Goal: Task Accomplishment & Management: Complete application form

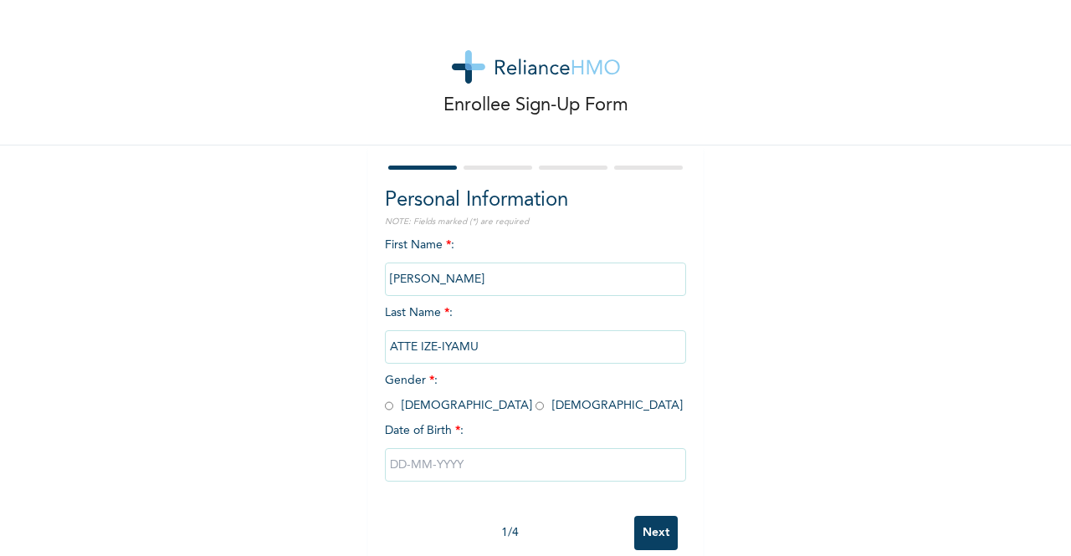
scroll to position [33, 0]
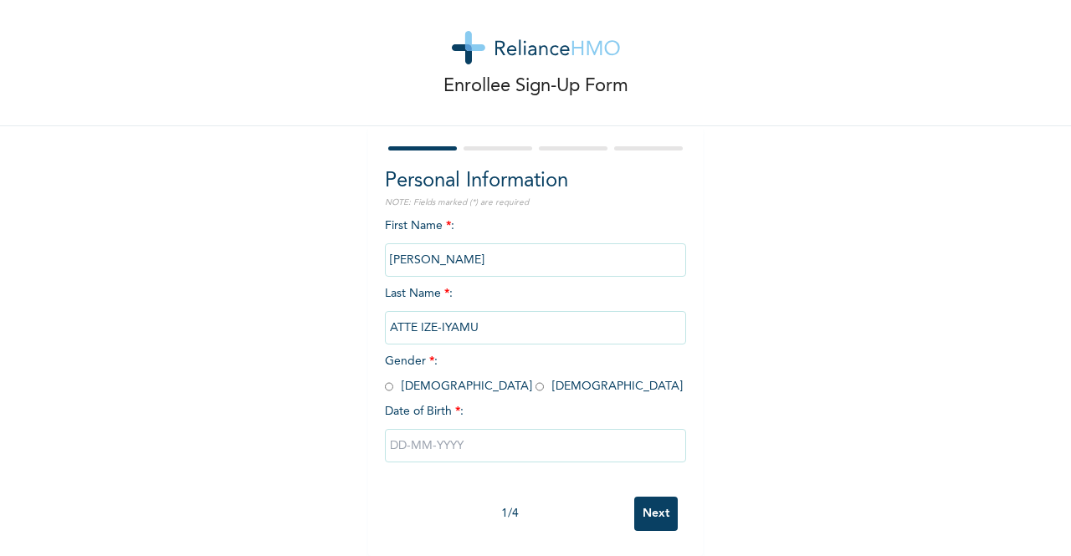
click at [433, 377] on span "Gender * : [DEMOGRAPHIC_DATA] [DEMOGRAPHIC_DATA]" at bounding box center [534, 373] width 298 height 37
click at [535, 379] on input "radio" at bounding box center [539, 387] width 8 height 16
radio input "true"
click at [418, 437] on input "text" at bounding box center [535, 445] width 301 height 33
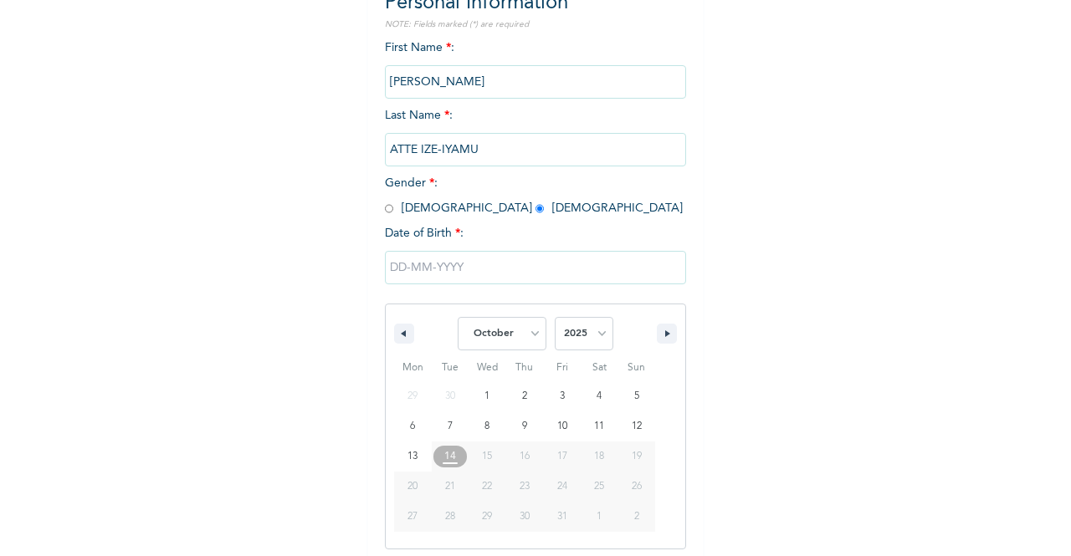
scroll to position [205, 0]
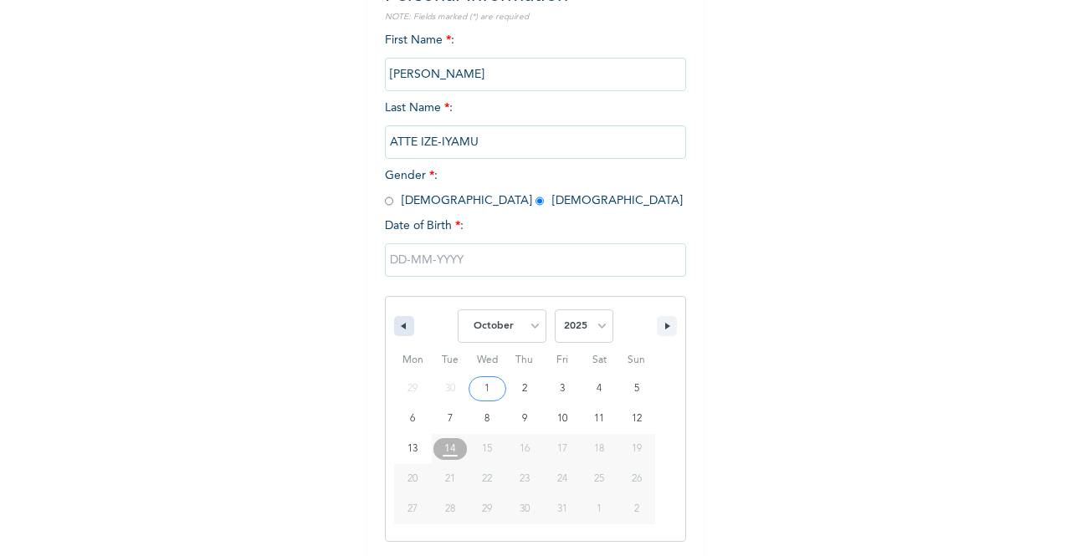
click at [402, 329] on button "button" at bounding box center [404, 326] width 20 height 20
click at [510, 329] on select "January February March April May June July August September October November De…" at bounding box center [501, 325] width 89 height 33
select select "6"
click at [457, 311] on select "January February March April May June July August September October November De…" at bounding box center [501, 325] width 89 height 33
click at [569, 324] on select "2025 2024 2023 2022 2021 2020 2019 2018 2017 2016 2015 2014 2013 2012 2011 2010…" at bounding box center [584, 325] width 59 height 33
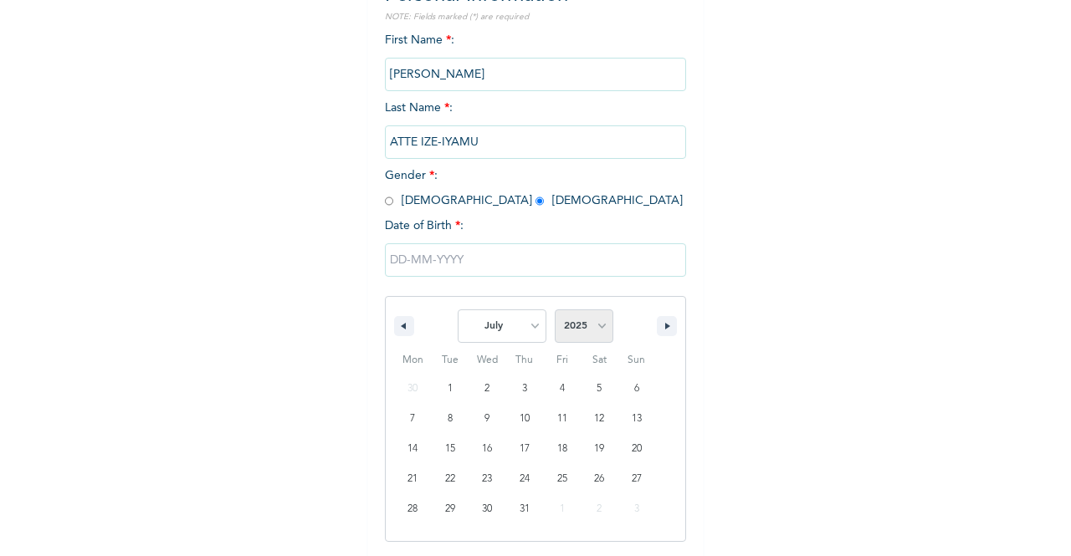
select select "1998"
click at [555, 311] on select "2025 2024 2023 2022 2021 2020 2019 2018 2017 2016 2015 2014 2013 2012 2011 2010…" at bounding box center [584, 325] width 59 height 33
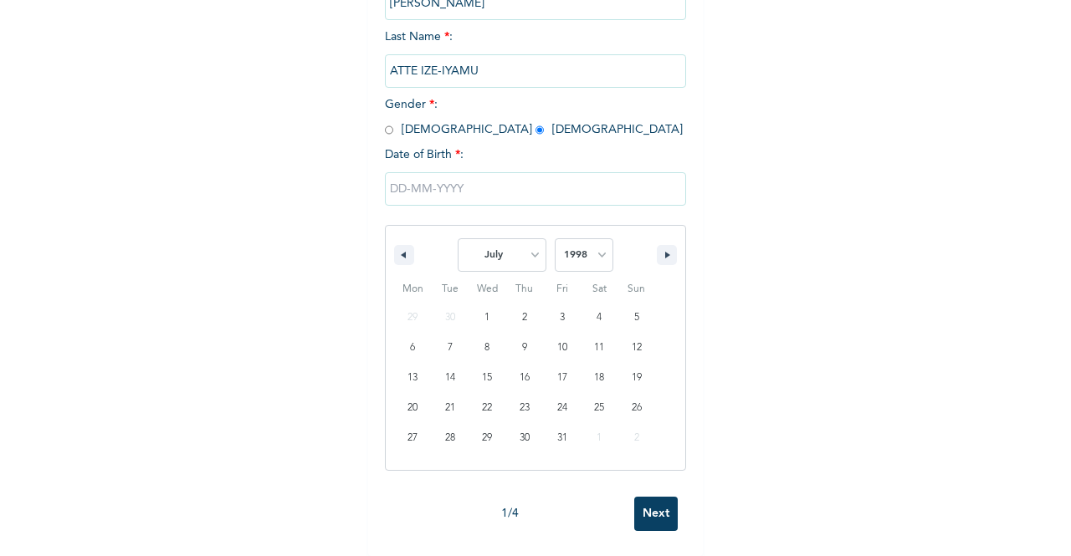
scroll to position [33, 0]
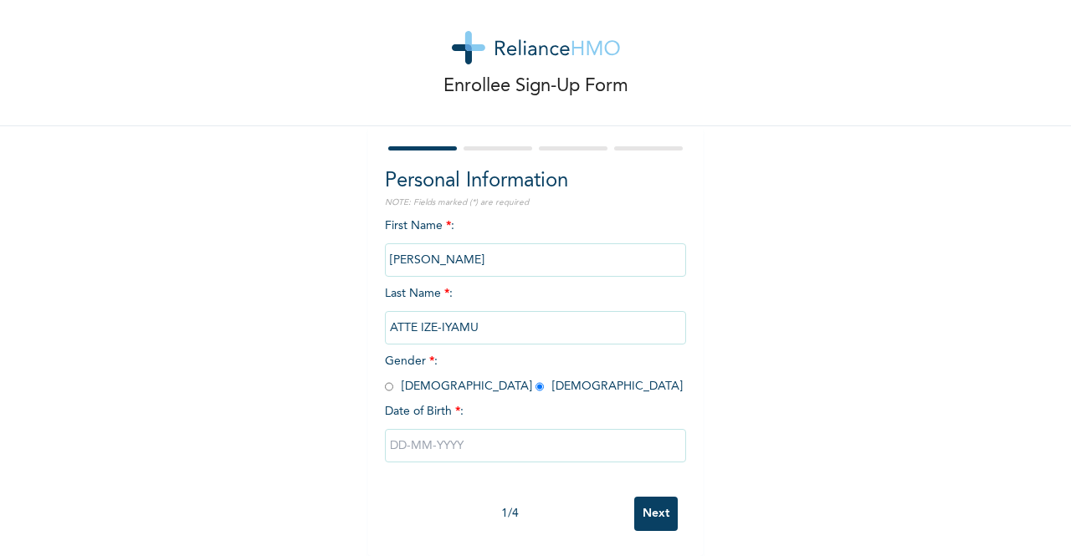
click at [640, 503] on input "Next" at bounding box center [655, 514] width 43 height 34
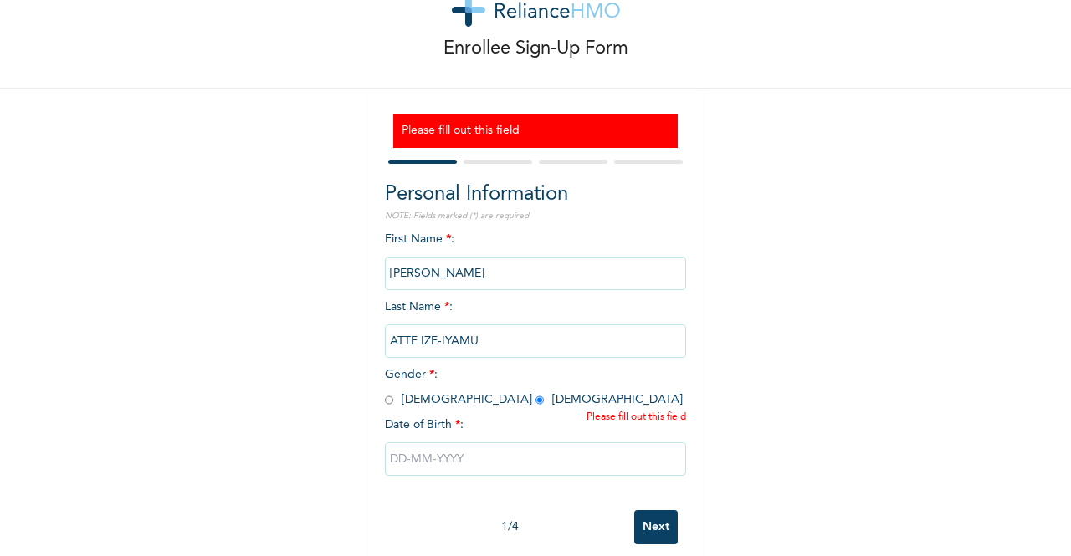
click at [478, 467] on input "text" at bounding box center [535, 458] width 301 height 33
select select "9"
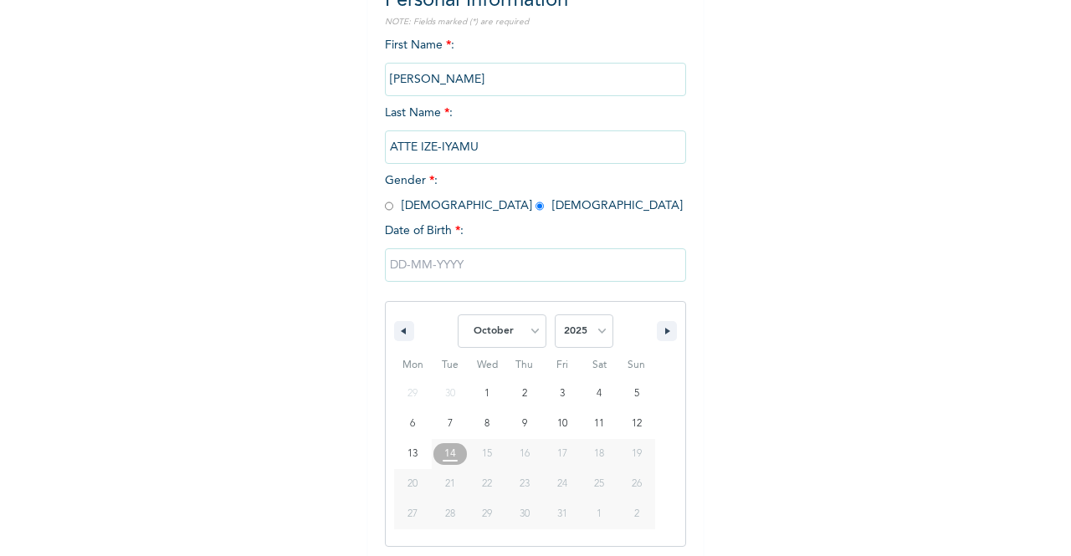
scroll to position [256, 0]
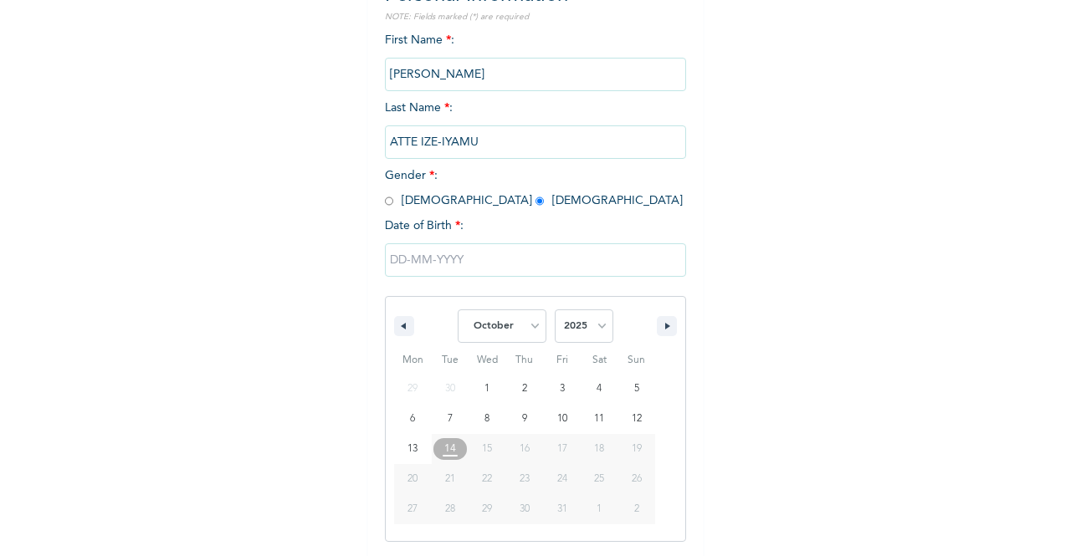
click at [396, 257] on input "text" at bounding box center [535, 259] width 301 height 33
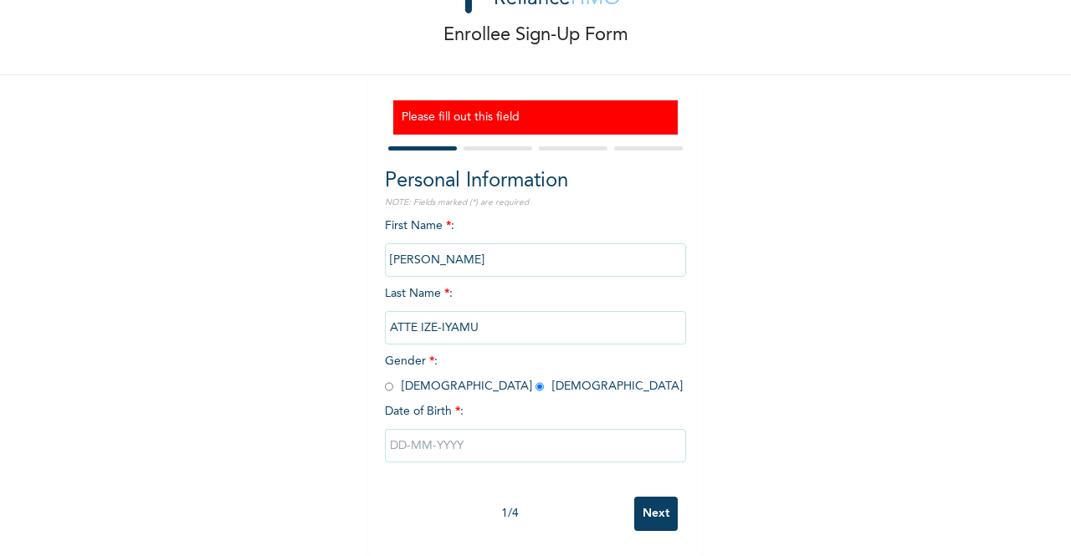
scroll to position [84, 0]
click at [440, 447] on input "text" at bounding box center [535, 445] width 301 height 33
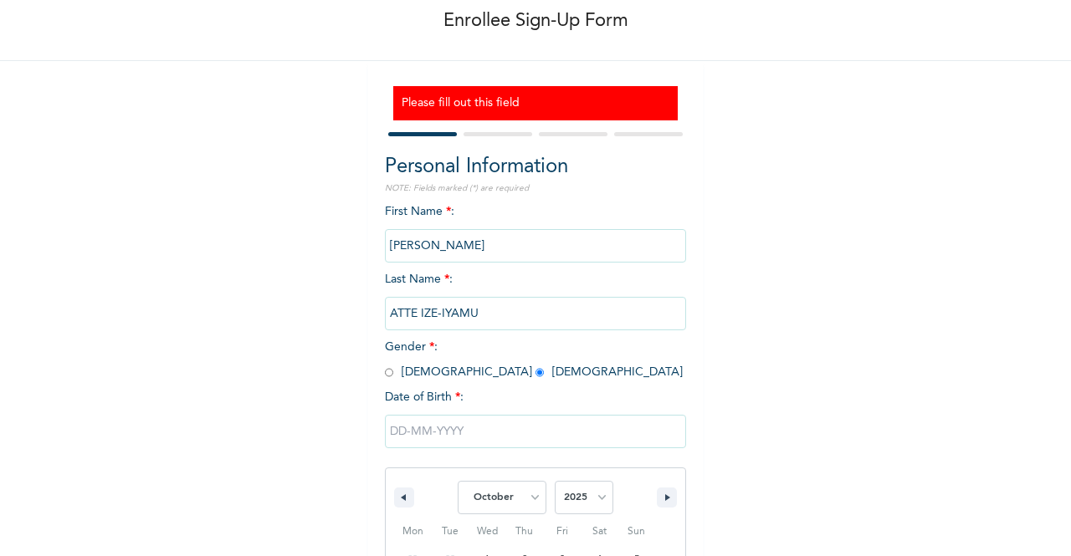
scroll to position [256, 0]
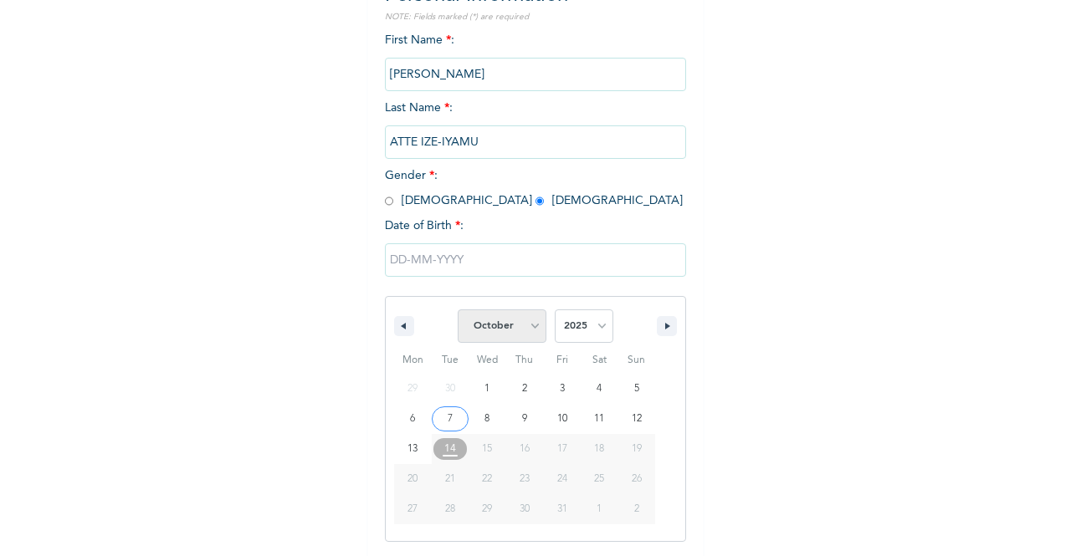
click at [522, 330] on select "January February March April May June July August September October November De…" at bounding box center [501, 325] width 89 height 33
select select "6"
click at [457, 311] on select "January February March April May June July August September October November De…" at bounding box center [501, 325] width 89 height 33
click at [596, 340] on select "2025 2024 2023 2022 2021 2020 2019 2018 2017 2016 2015 2014 2013 2012 2011 2010…" at bounding box center [584, 325] width 59 height 33
select select "1998"
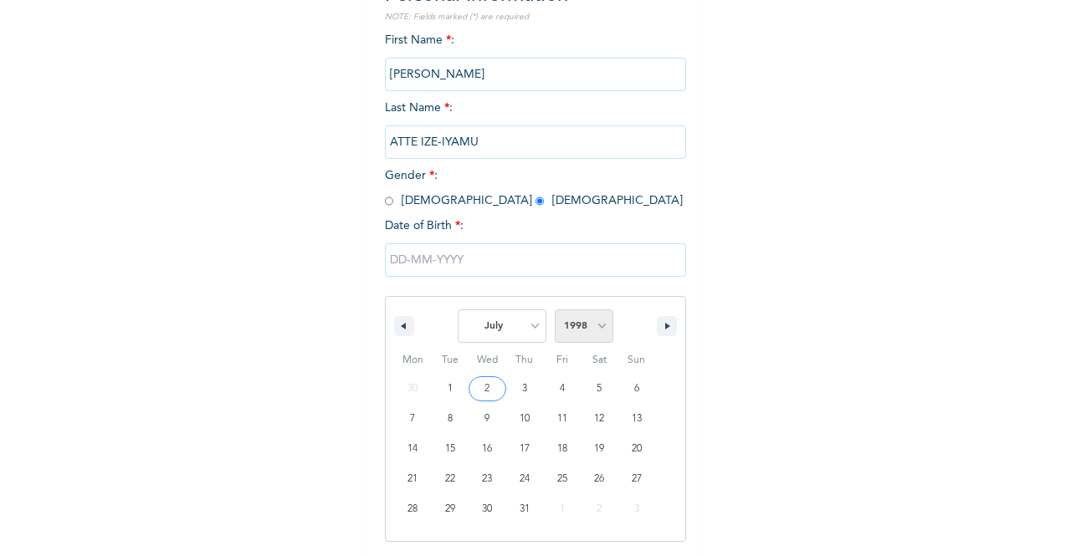
click at [555, 311] on select "2025 2024 2023 2022 2021 2020 2019 2018 2017 2016 2015 2014 2013 2012 2011 2010…" at bounding box center [584, 325] width 59 height 33
type input "[DATE]"
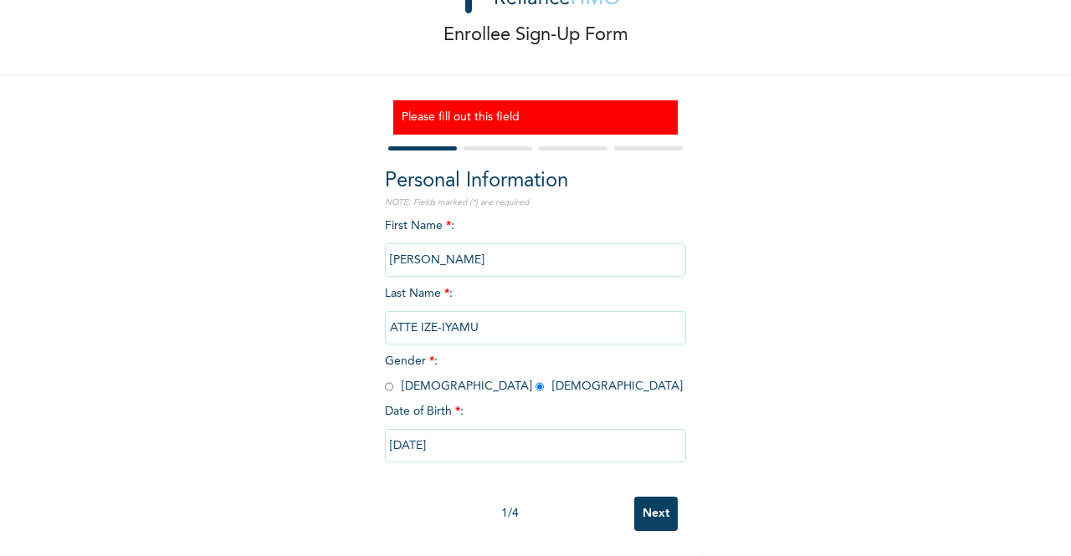
click at [640, 497] on input "Next" at bounding box center [655, 514] width 43 height 34
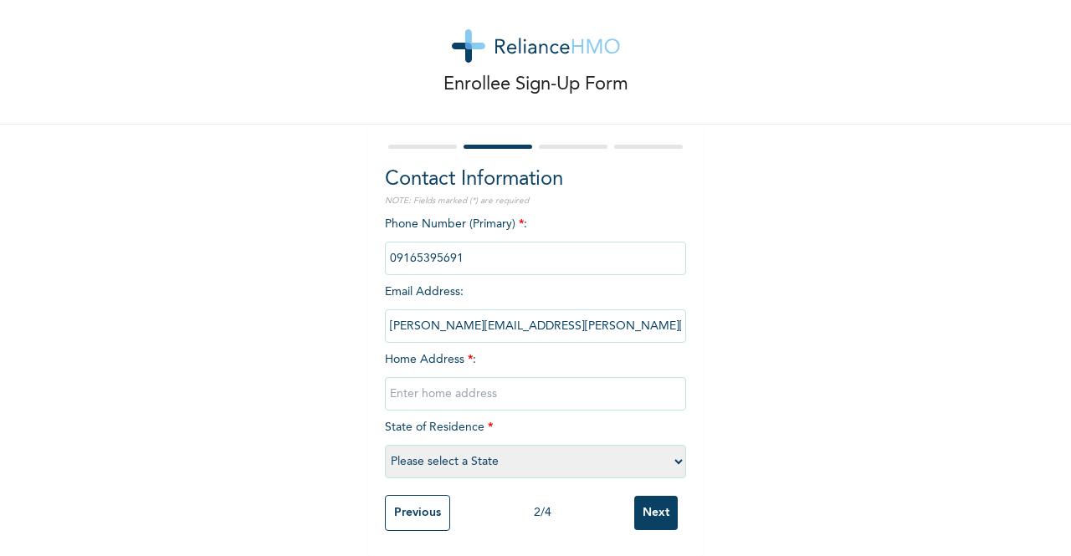
scroll to position [35, 0]
click at [489, 387] on input "text" at bounding box center [535, 393] width 301 height 33
type input "[STREET_ADDRESS]. [PERSON_NAME][GEOGRAPHIC_DATA]"
click at [478, 455] on select "Please select a State [PERSON_NAME] (FCT) [PERSON_NAME] Ibom [GEOGRAPHIC_DATA] …" at bounding box center [535, 461] width 301 height 33
select select "25"
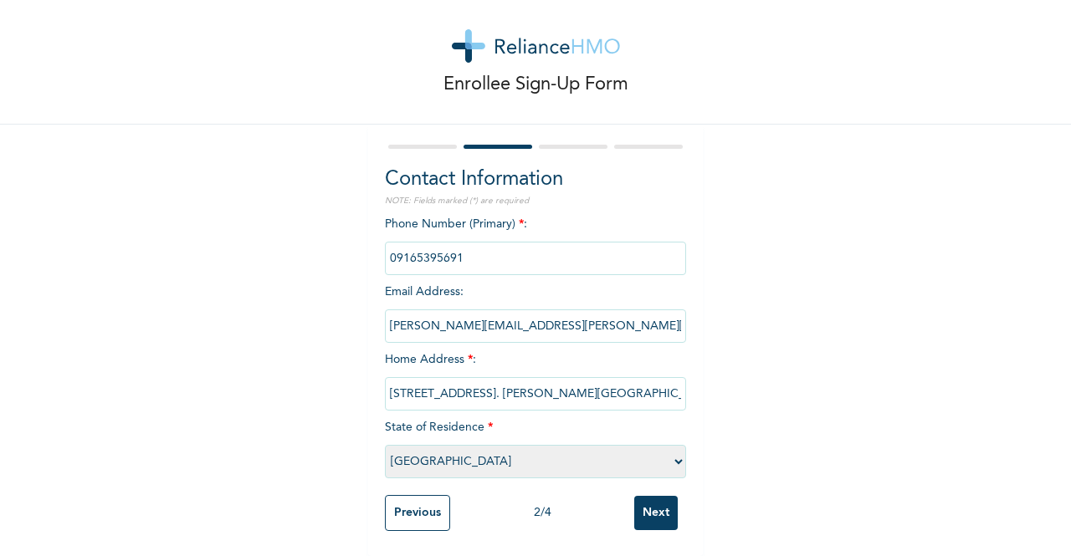
click at [385, 445] on select "Please select a State [PERSON_NAME] (FCT) [PERSON_NAME] Ibom [GEOGRAPHIC_DATA] …" at bounding box center [535, 461] width 301 height 33
click at [658, 501] on input "Next" at bounding box center [655, 513] width 43 height 34
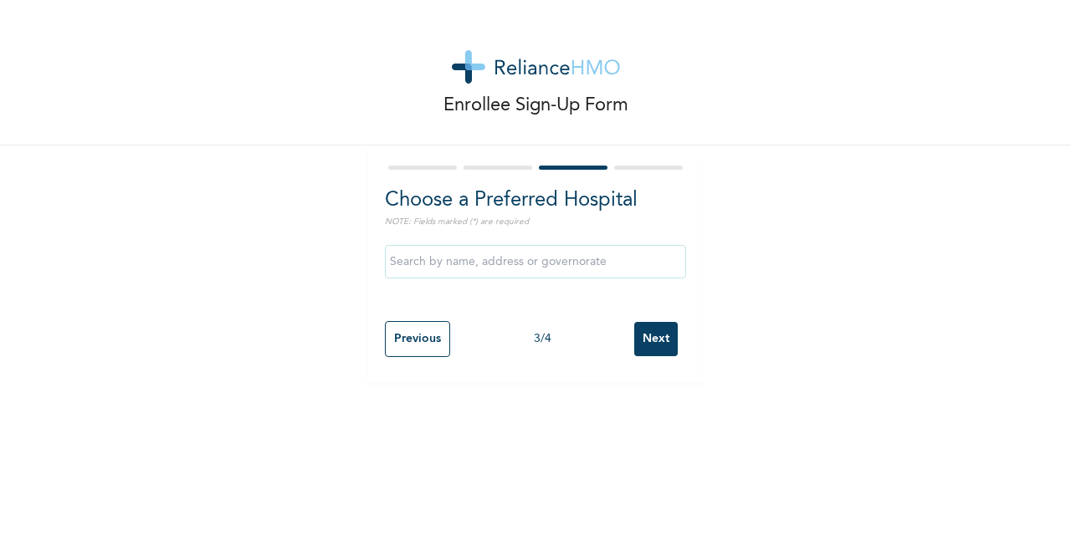
scroll to position [0, 0]
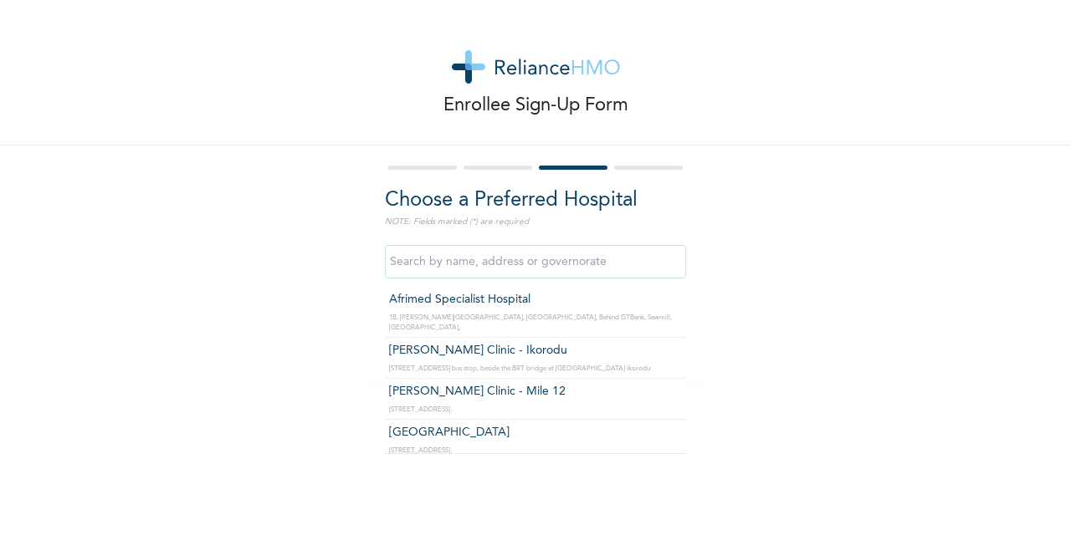
click at [436, 262] on input "text" at bounding box center [535, 261] width 301 height 33
type input "Afrimed Specialist Hospital"
click at [490, 260] on input "Afrimed Specialist Hospital" at bounding box center [535, 261] width 301 height 33
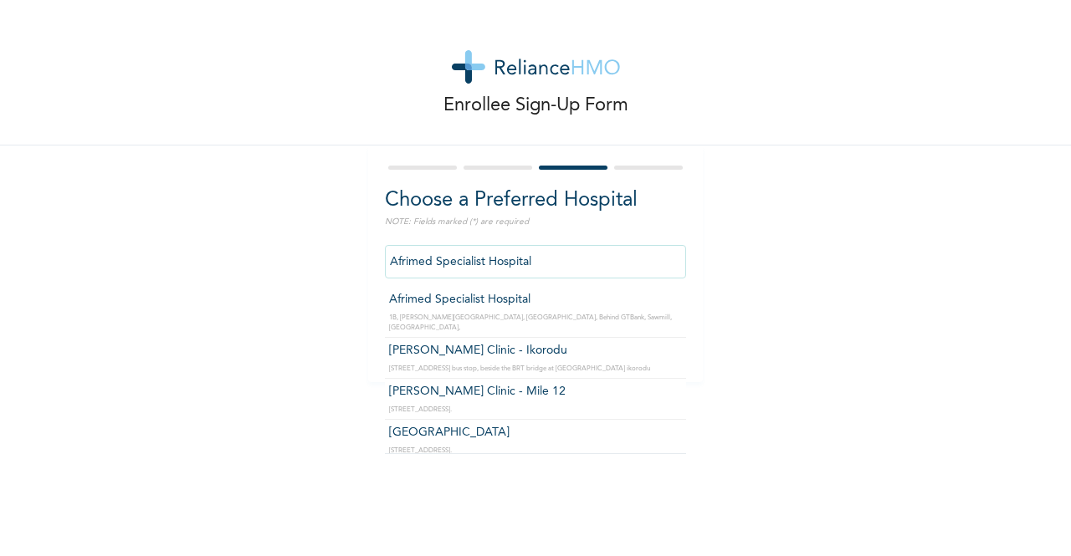
click at [490, 260] on input "Afrimed Specialist Hospital" at bounding box center [535, 261] width 301 height 33
type input "I"
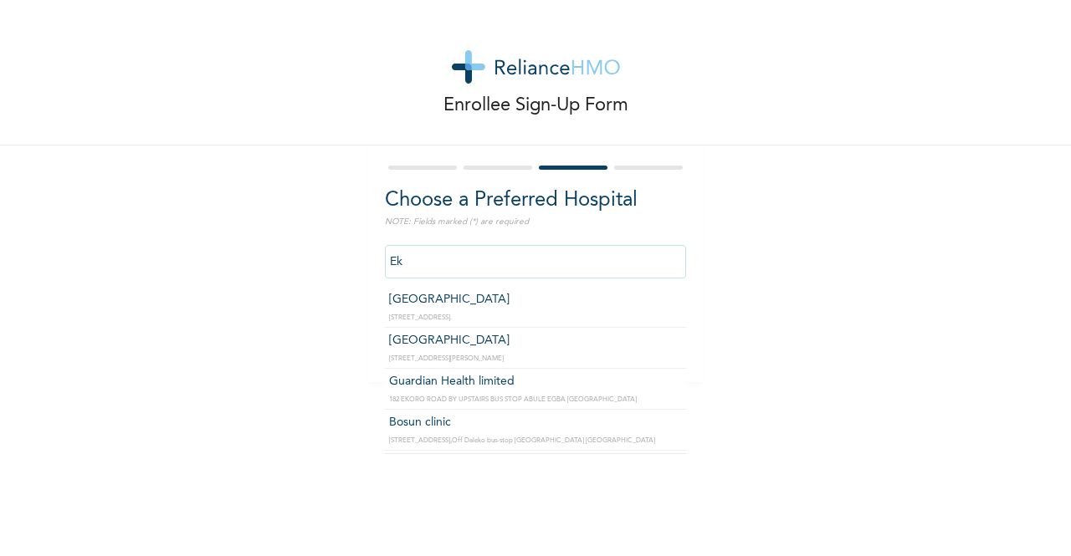
type input "E"
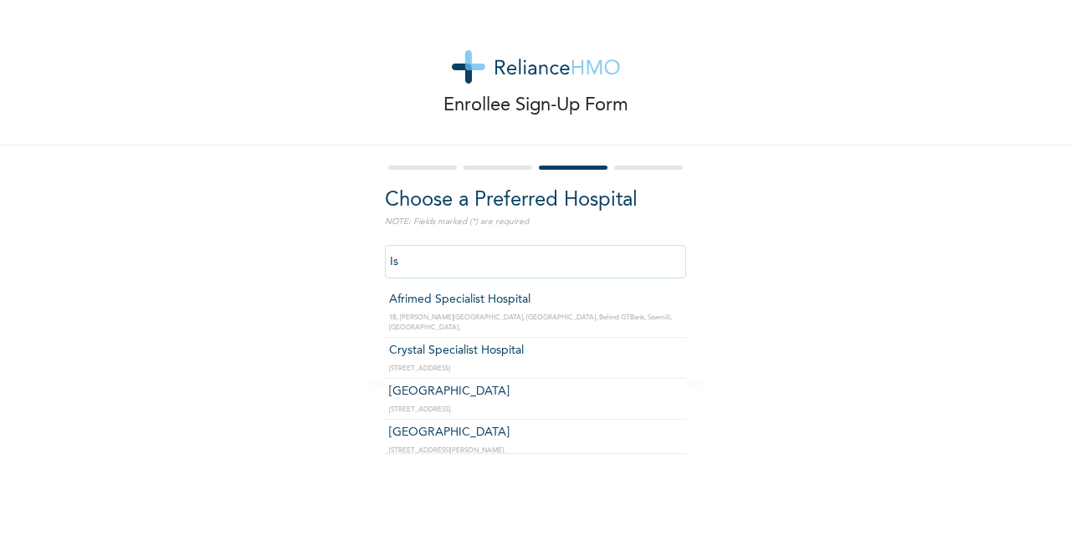
type input "I"
